Goal: Transaction & Acquisition: Obtain resource

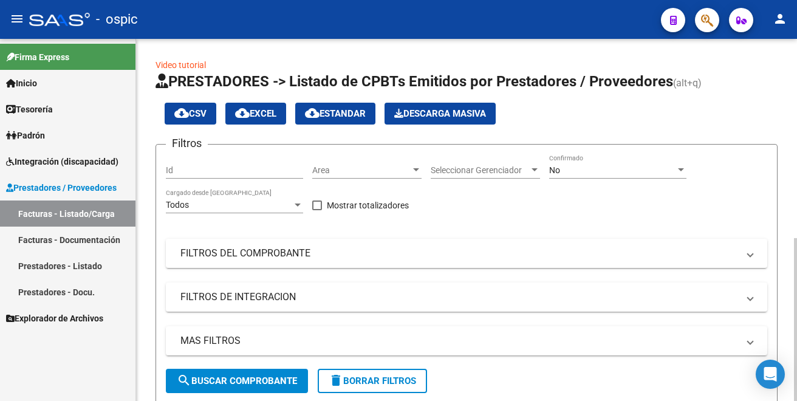
click at [650, 172] on div "No" at bounding box center [612, 170] width 126 height 10
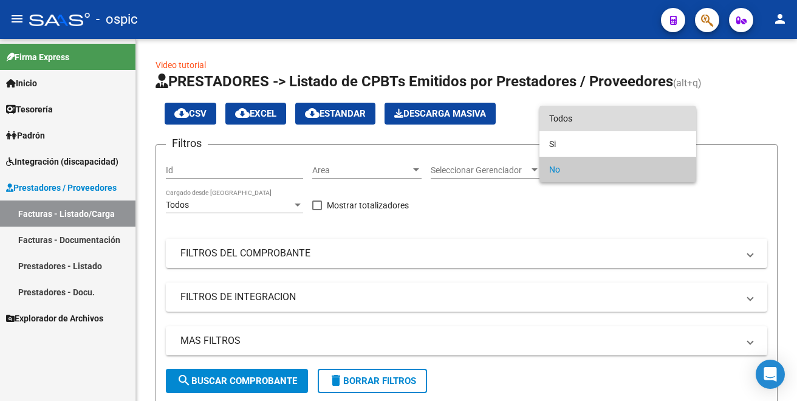
click at [635, 124] on span "Todos" at bounding box center [617, 119] width 137 height 26
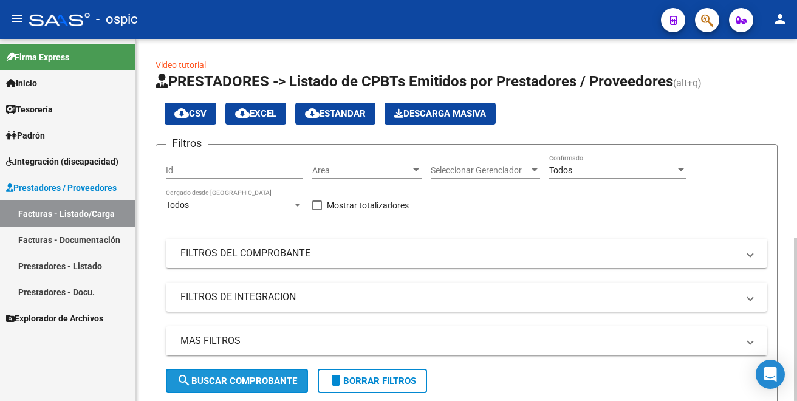
click at [228, 378] on span "search Buscar Comprobante" at bounding box center [237, 380] width 120 height 11
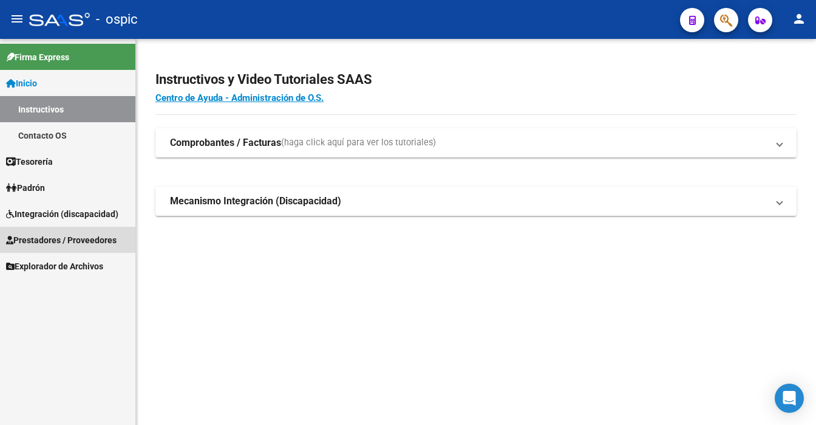
click at [66, 239] on span "Prestadores / Proveedores" at bounding box center [61, 239] width 111 height 13
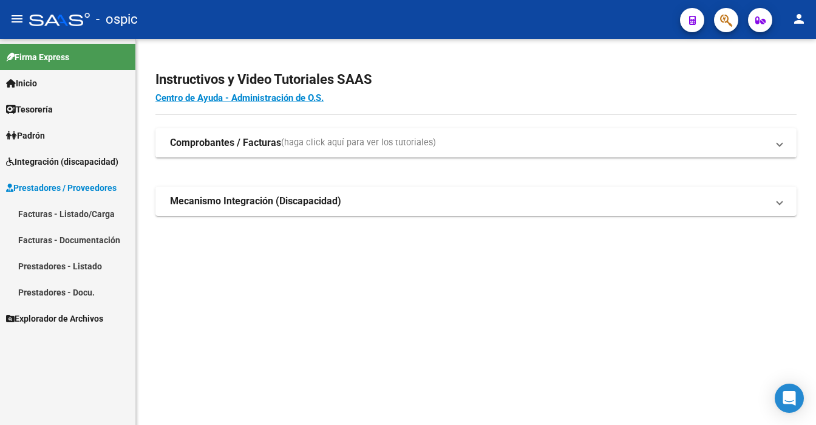
click at [71, 215] on link "Facturas - Listado/Carga" at bounding box center [67, 213] width 135 height 26
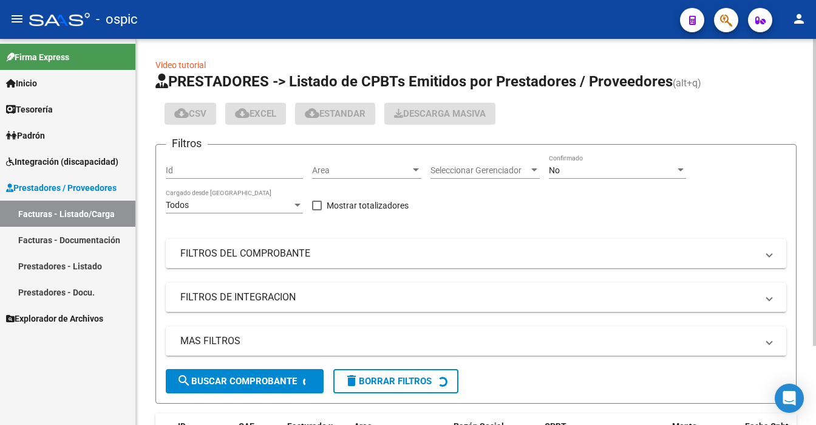
click at [601, 166] on div "No" at bounding box center [612, 170] width 126 height 10
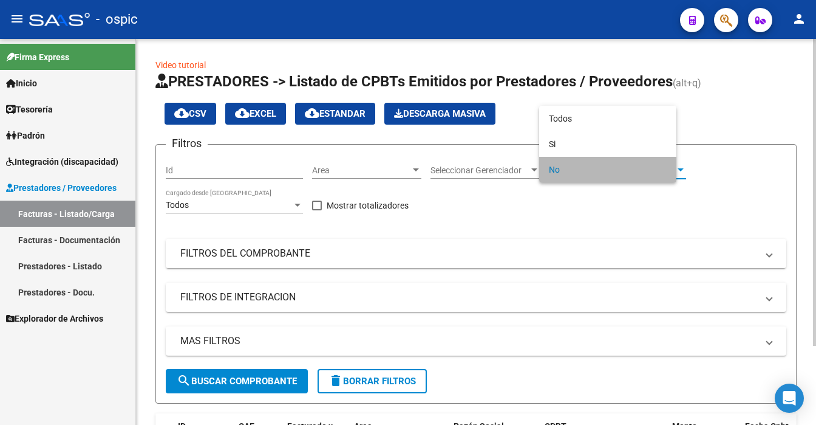
click at [682, 171] on div at bounding box center [680, 170] width 11 height 10
click at [682, 171] on span "No" at bounding box center [617, 170] width 137 height 26
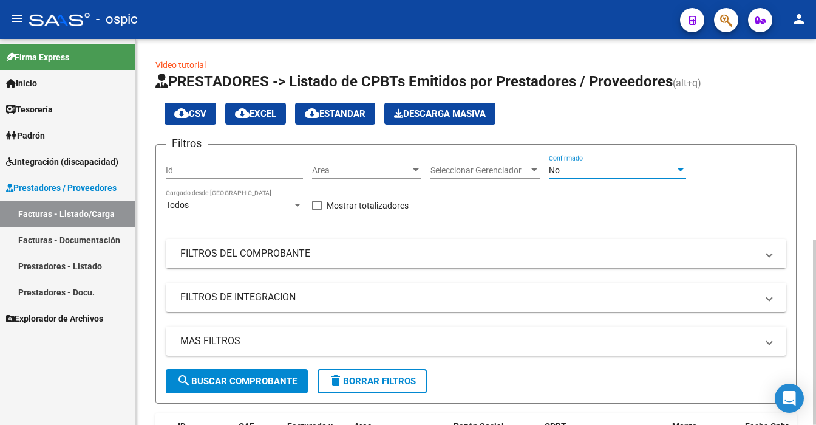
click at [657, 122] on div "cloud_download CSV cloud_download EXCEL cloud_download Estandar Descarga Masiva" at bounding box center [476, 114] width 641 height 22
click at [641, 169] on div "No" at bounding box center [612, 170] width 126 height 10
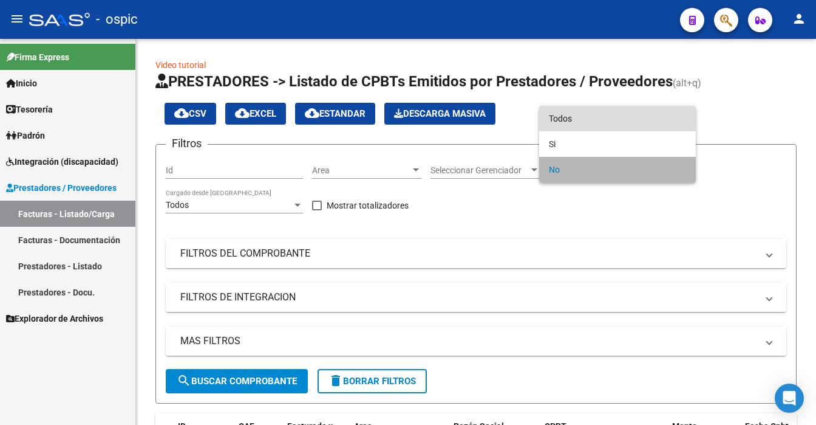
click at [598, 117] on span "Todos" at bounding box center [617, 119] width 137 height 26
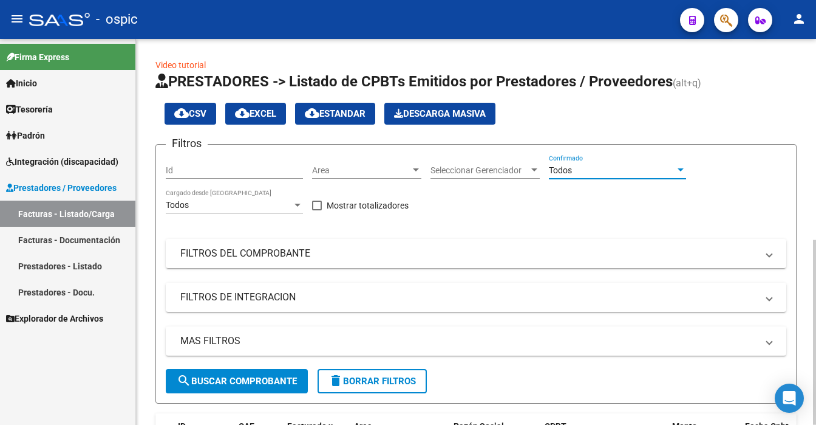
click at [249, 392] on form "Filtros Id Area Area Seleccionar Gerenciador Seleccionar Gerenciador Todos Conf…" at bounding box center [476, 273] width 641 height 259
click at [253, 383] on span "search Buscar Comprobante" at bounding box center [237, 380] width 120 height 11
click at [813, 339] on div at bounding box center [814, 232] width 3 height 386
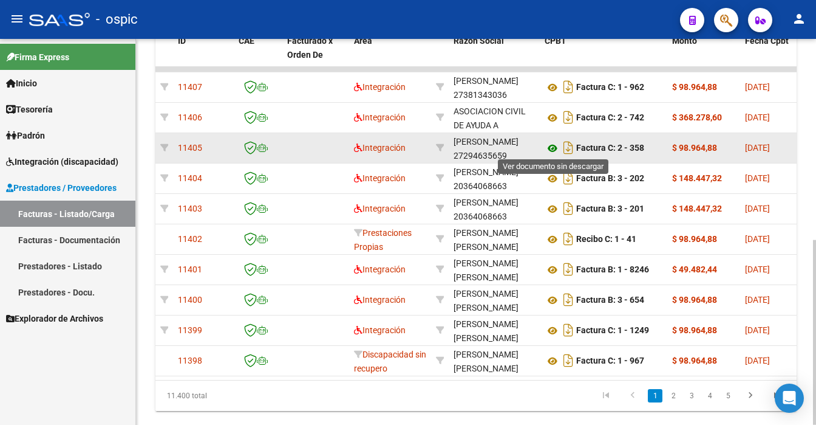
click at [552, 142] on icon at bounding box center [553, 148] width 16 height 15
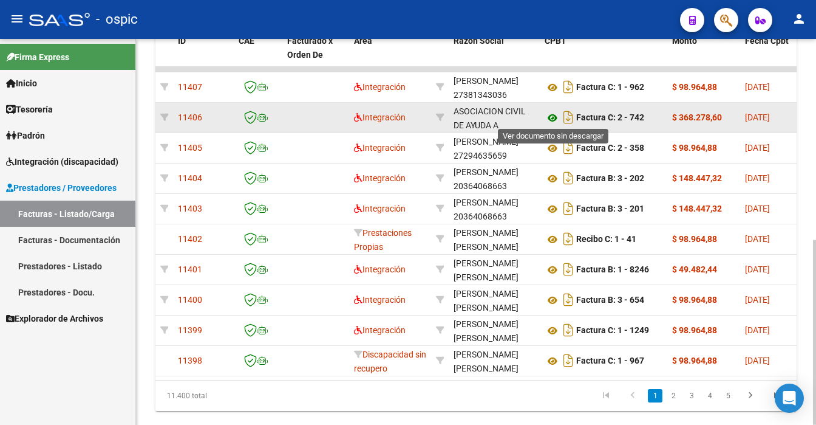
click at [553, 116] on icon at bounding box center [553, 118] width 16 height 15
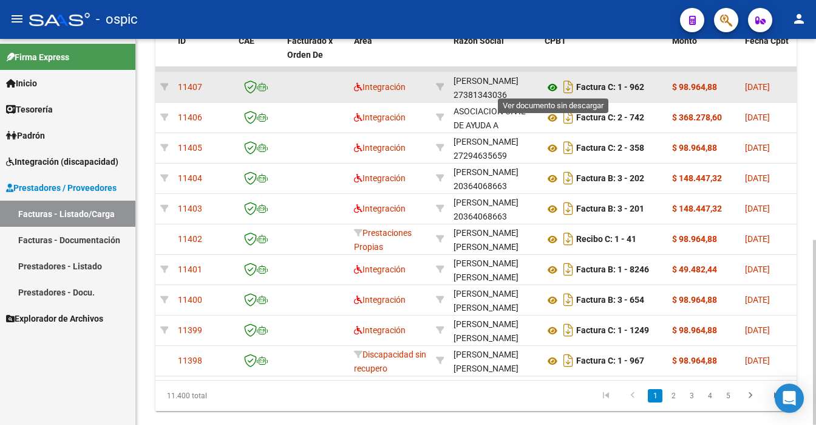
click at [552, 83] on icon at bounding box center [553, 87] width 16 height 15
